Goal: Transaction & Acquisition: Purchase product/service

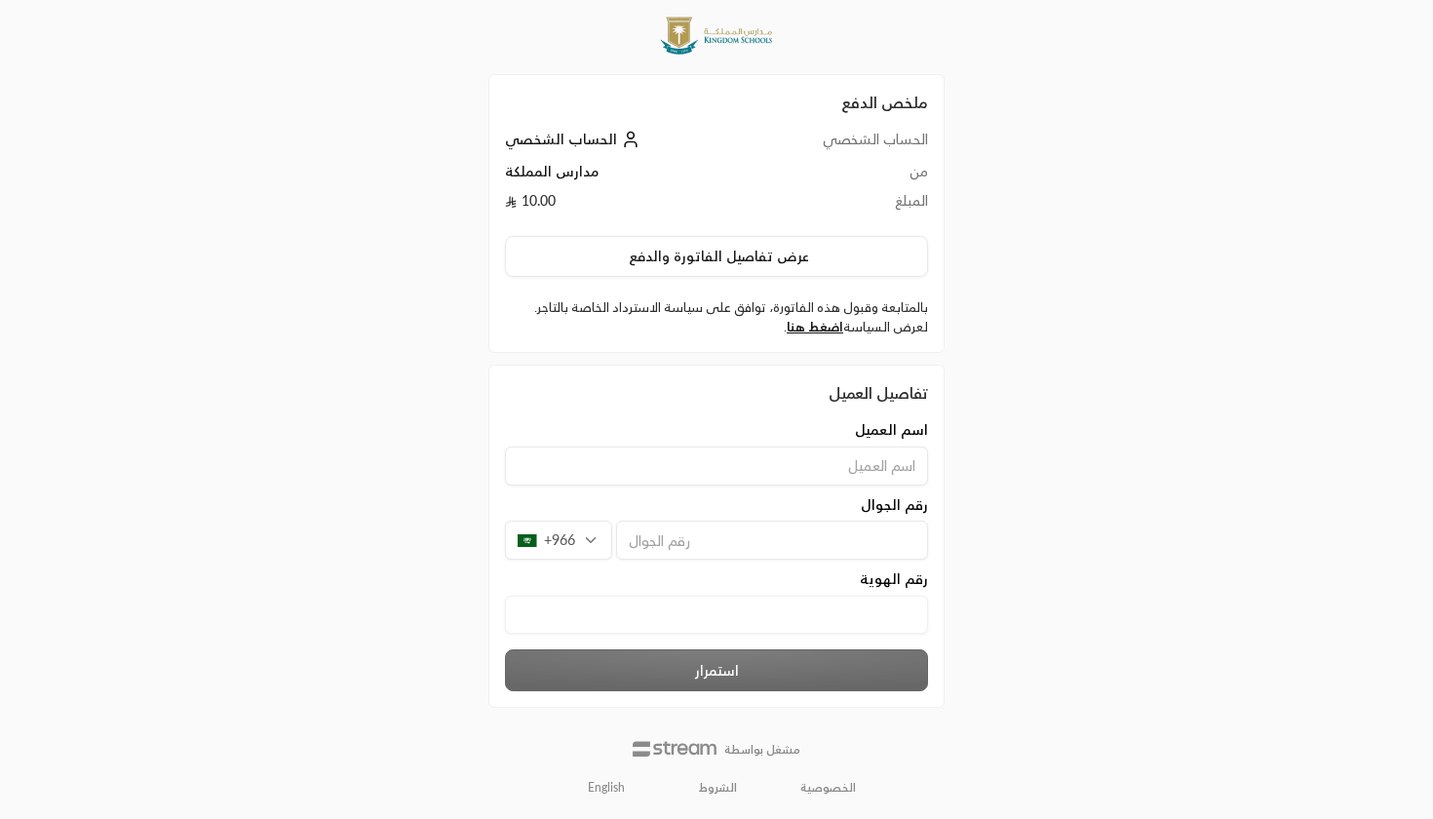
scroll to position [18, 0]
type input "[PERSON_NAME]"
click at [838, 564] on div "اسم العميل محمد التويجري رقم الجوال +966 رقم الهوية" at bounding box center [716, 532] width 443 height 223
type input "5"
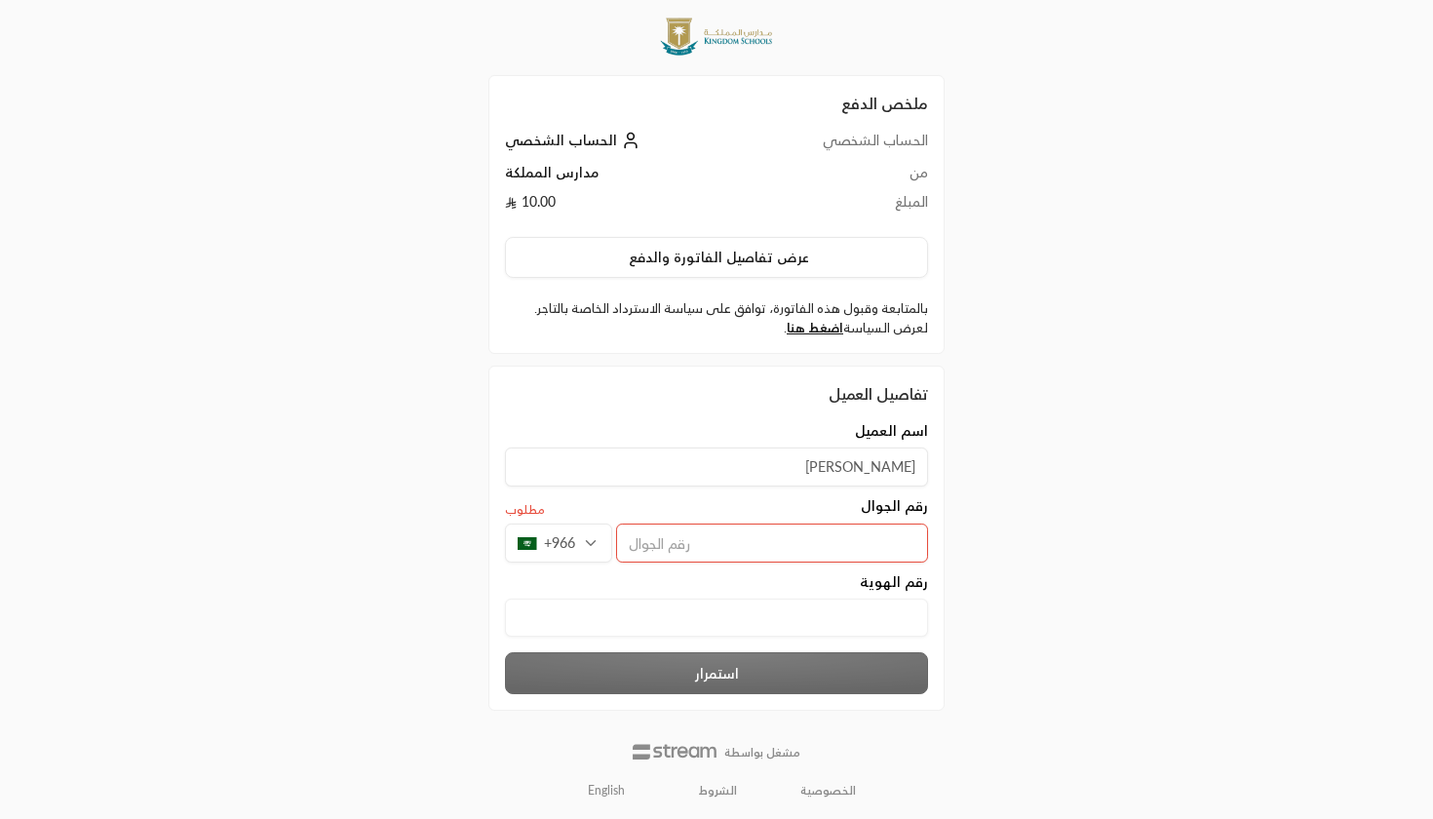
click at [1062, 510] on div "ملخص الدفع الحساب الشخصي الحساب الشخصي من مدارس المملكة المبلغ 10.00 عرض تفاصيل…" at bounding box center [717, 401] width 716 height 839
click at [713, 430] on div "اسم العميل" at bounding box center [716, 430] width 423 height 19
click at [717, 455] on input "محمد التويجري" at bounding box center [716, 466] width 423 height 39
click at [813, 560] on input "tel" at bounding box center [772, 542] width 312 height 39
click at [301, 420] on div "ملخص الدفع الحساب الشخصي الحساب الشخصي من مدارس المملكة المبلغ 10.00 عرض تفاصيل…" at bounding box center [716, 401] width 1433 height 839
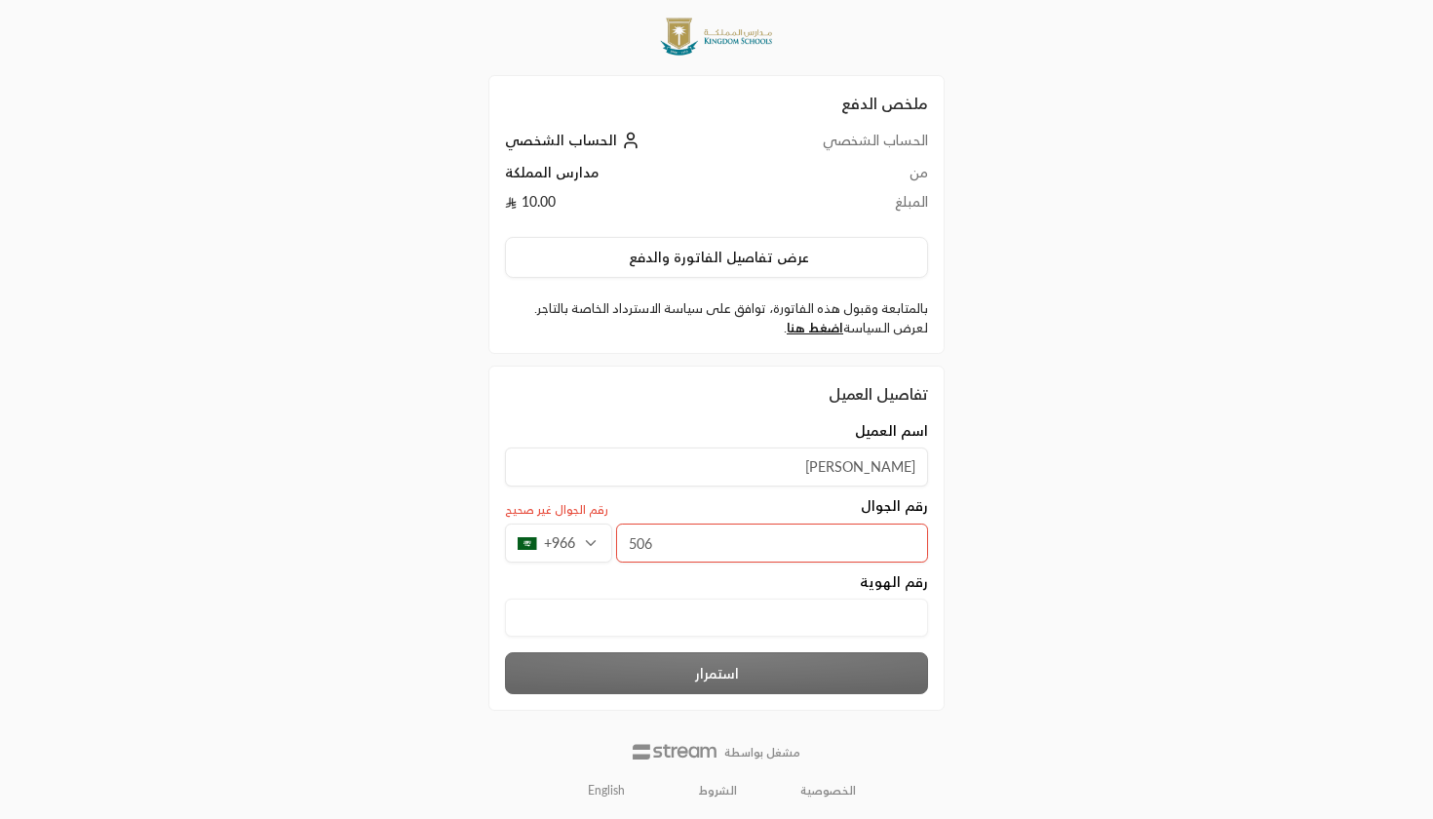
click at [791, 534] on input "506" at bounding box center [772, 542] width 312 height 39
type input "596995502"
click at [322, 550] on div "ملخص الدفع الحساب الشخصي الحساب الشخصي من مدارس المملكة المبلغ 10.00 عرض تفاصيل…" at bounding box center [716, 400] width 1433 height 837
click at [704, 648] on div "تفاصيل العميل اسم العميل محمد التويجري رقم الجوال +966 596995502 رقم الهوية است…" at bounding box center [716, 537] width 456 height 343
click at [697, 590] on div "رقم الهوية" at bounding box center [716, 602] width 443 height 64
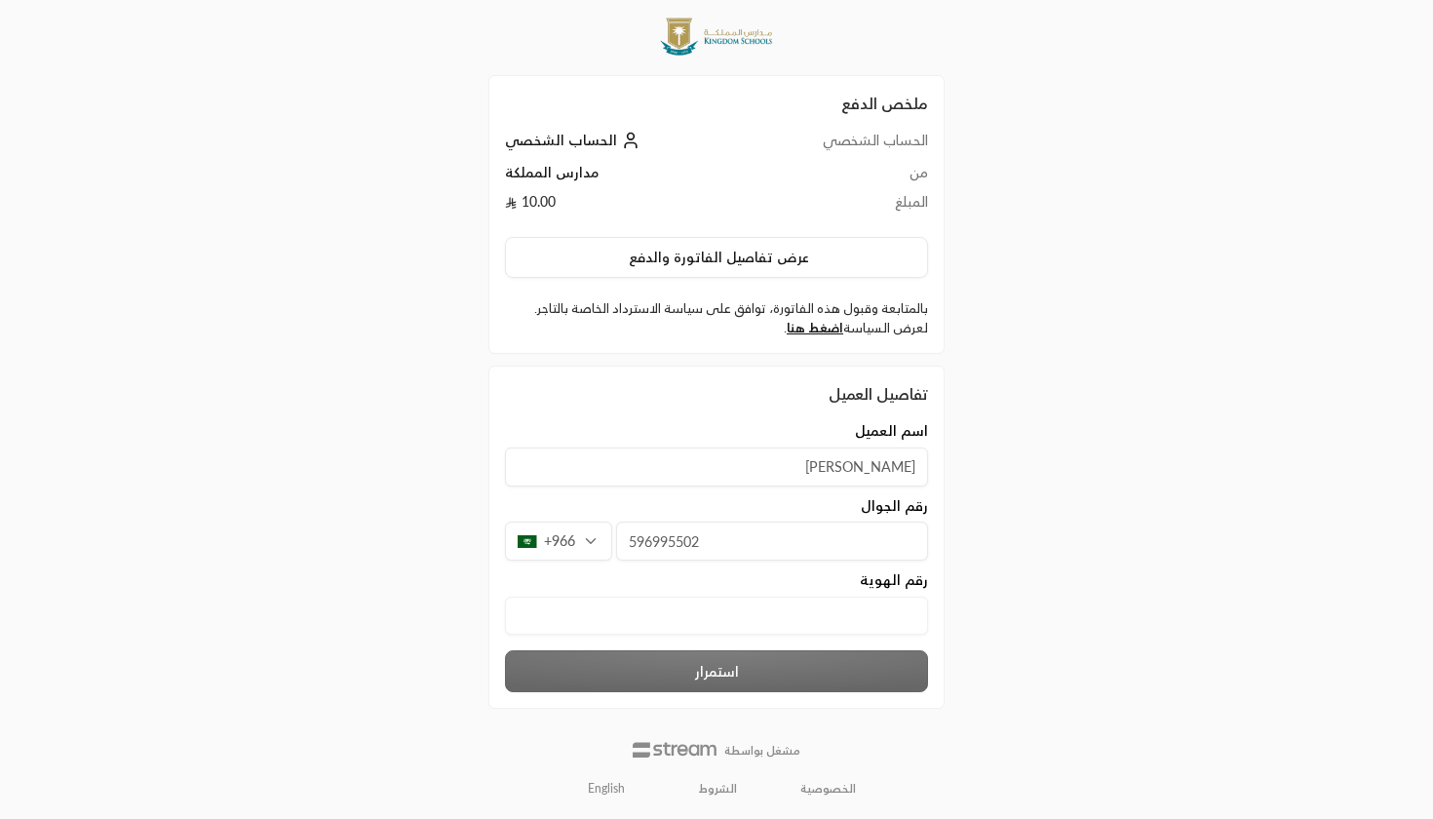
click at [697, 602] on الهوية "text" at bounding box center [716, 616] width 423 height 38
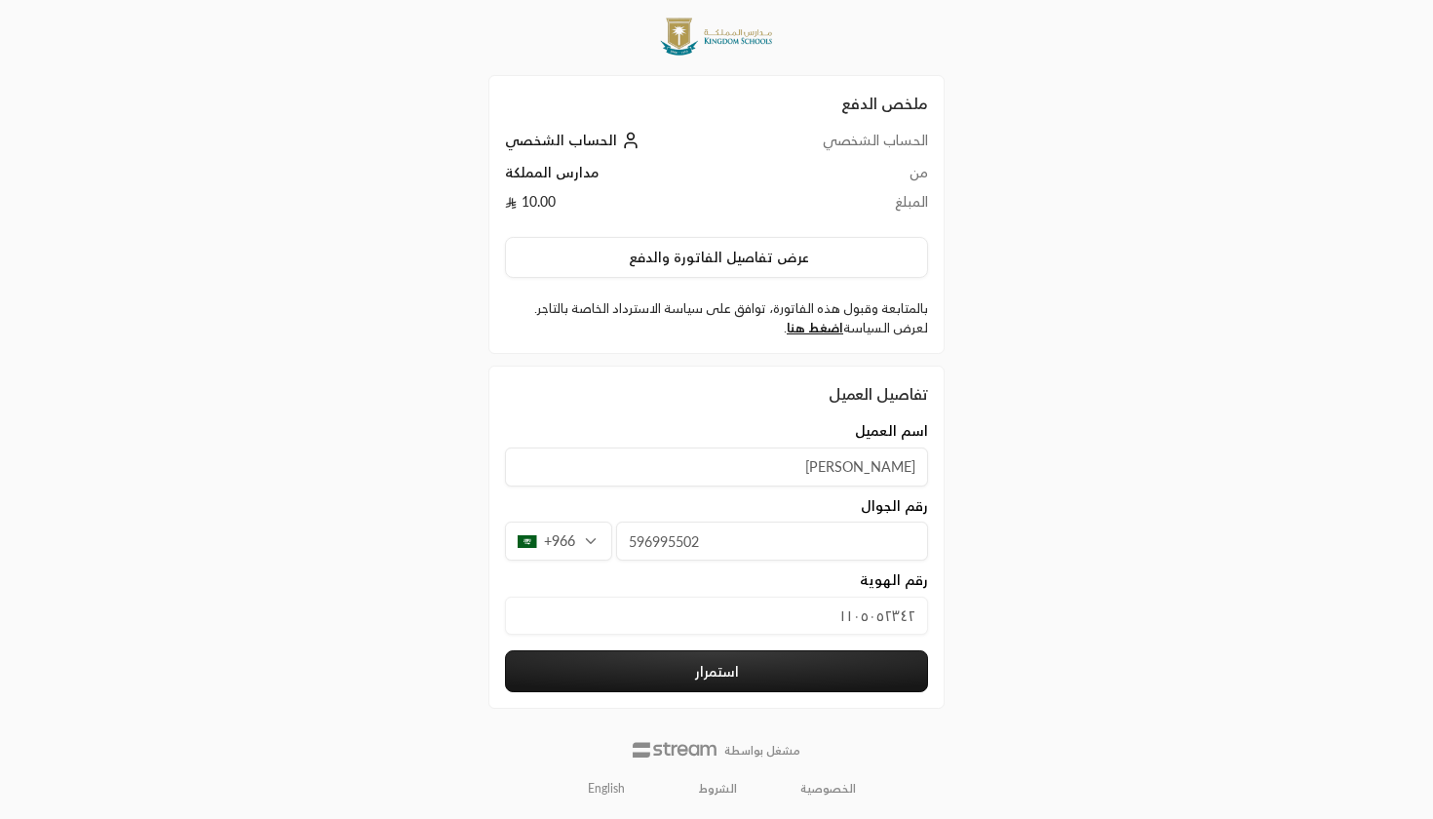
type الهوية "١١٠٥٠٥٢٣٤٢"
click at [531, 653] on button "استمرار" at bounding box center [716, 671] width 423 height 42
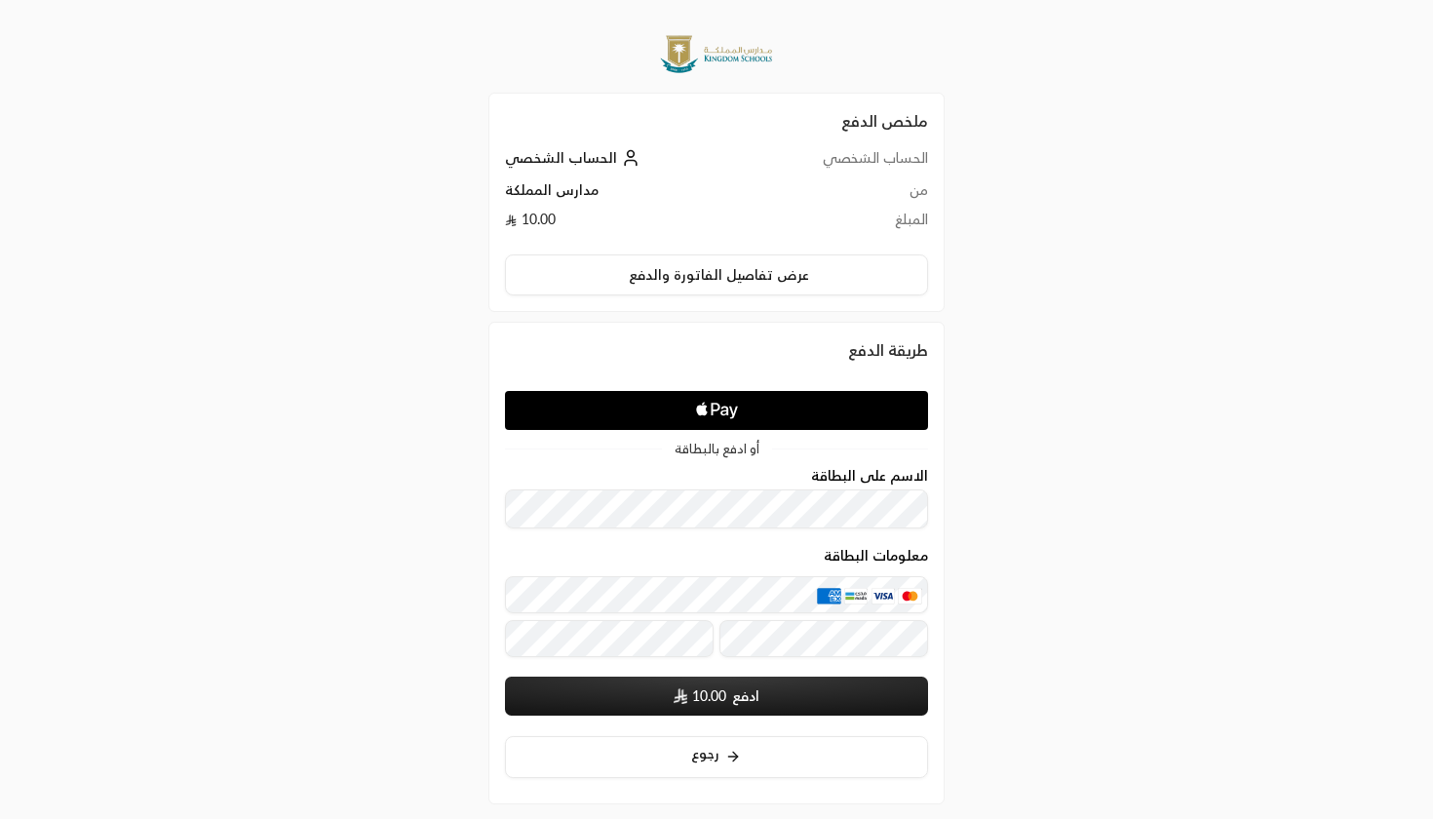
click at [671, 409] on icon "Apple Logo" at bounding box center [717, 410] width 200 height 35
